Goal: Task Accomplishment & Management: Use online tool/utility

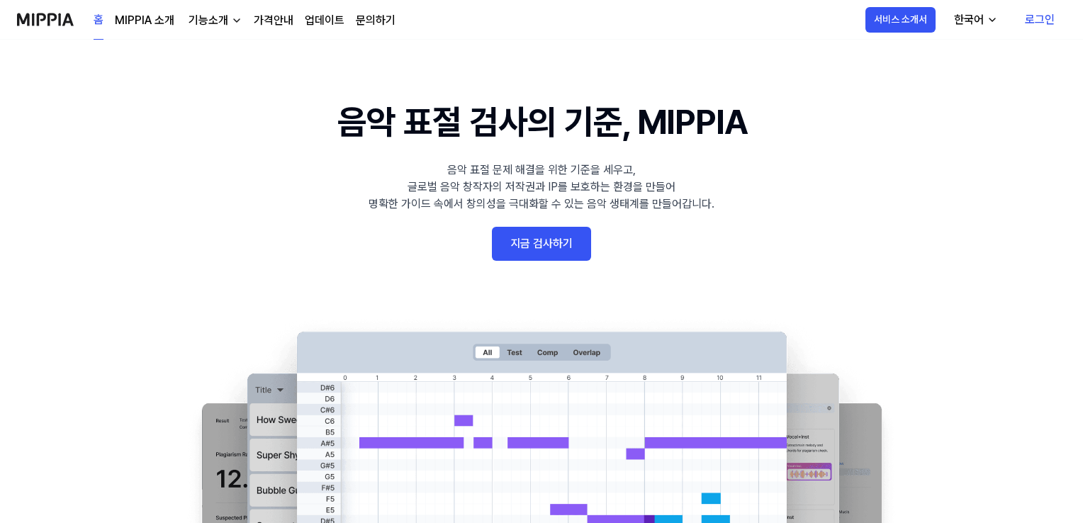
click at [553, 253] on link "지금 검사하기" at bounding box center [541, 244] width 99 height 34
click at [534, 248] on link "지금 검사하기" at bounding box center [541, 244] width 99 height 34
click at [559, 250] on link "지금 검사하기" at bounding box center [541, 244] width 99 height 34
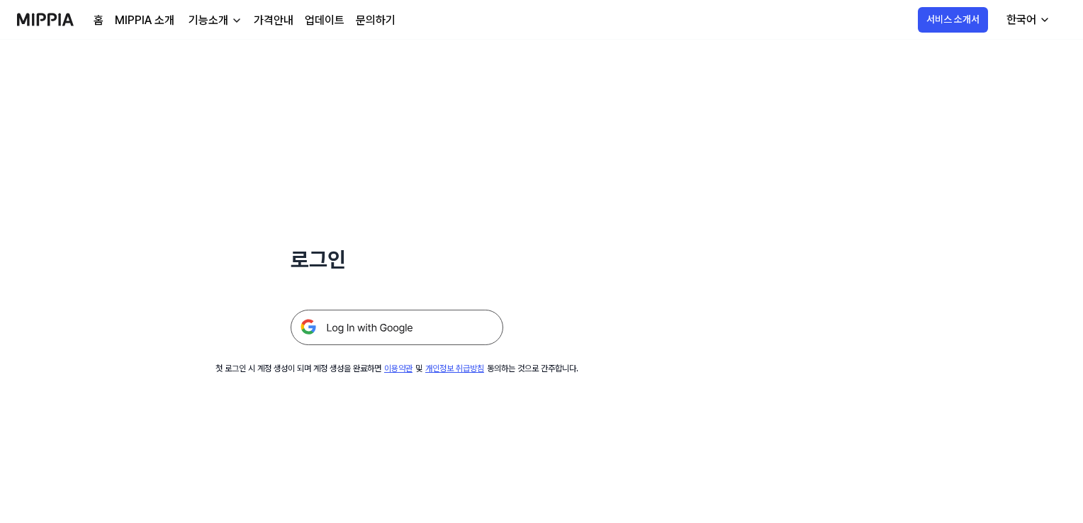
click at [442, 323] on img at bounding box center [397, 327] width 213 height 35
